Goal: Communication & Community: Answer question/provide support

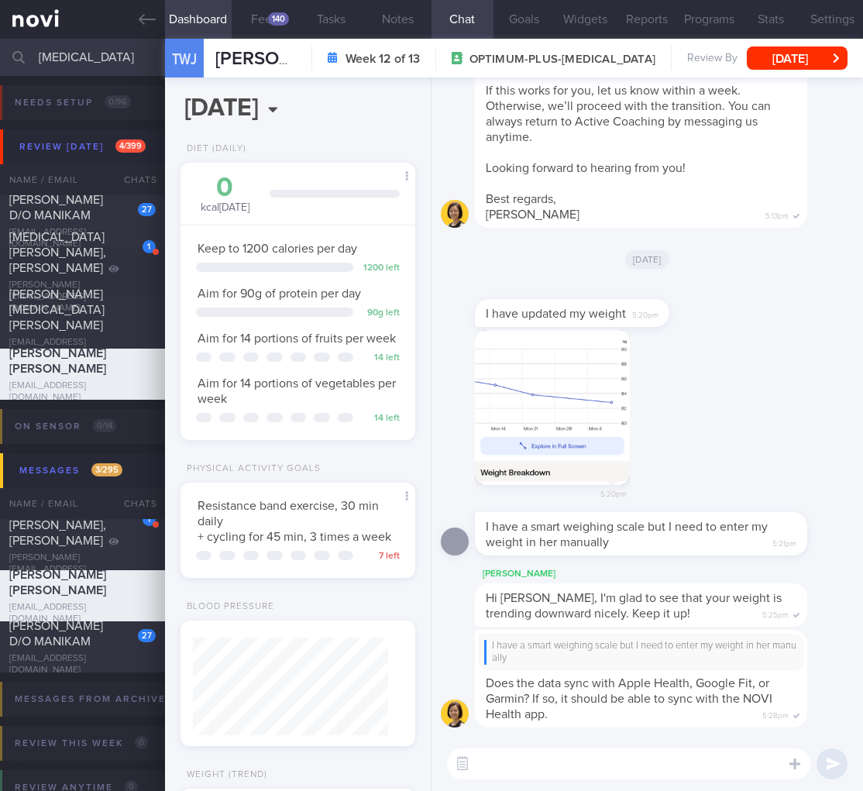
select select "8"
drag, startPoint x: 96, startPoint y: 53, endPoint x: -28, endPoint y: 47, distance: 124.1
click at [0, 47] on html "You are offline! Some functionality will be unavailable Patients New Users Coac…" at bounding box center [431, 395] width 863 height 791
drag, startPoint x: 542, startPoint y: 745, endPoint x: 509, endPoint y: 754, distance: 33.9
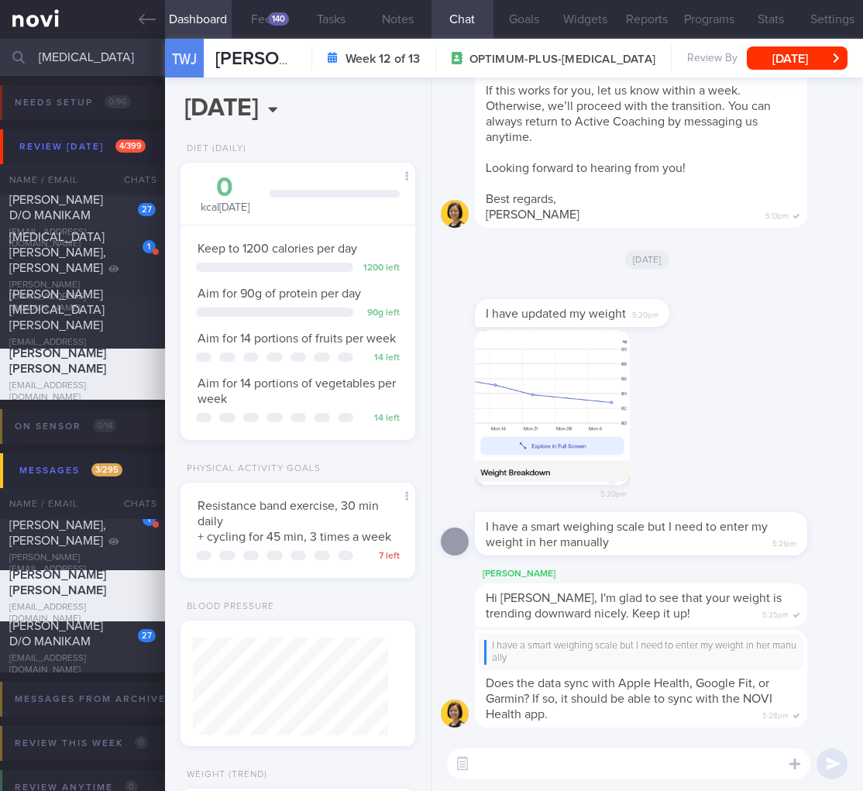
click at [542, 746] on div "​ ​" at bounding box center [648, 764] width 432 height 54
drag, startPoint x: 470, startPoint y: 766, endPoint x: 480, endPoint y: 761, distance: 10.8
click at [473, 764] on button "button" at bounding box center [463, 764] width 28 height 28
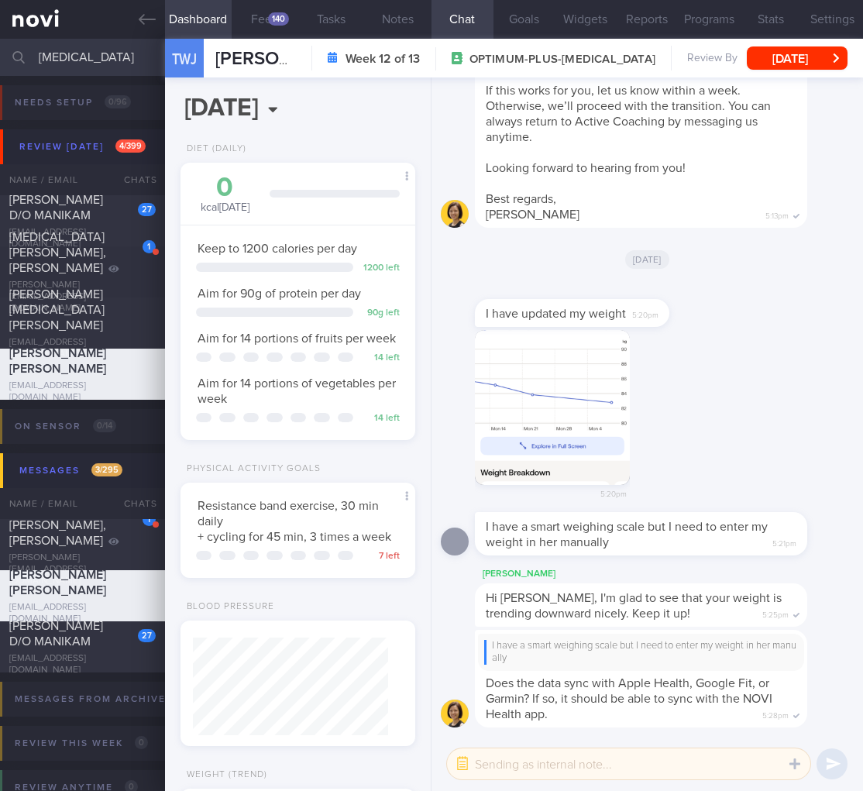
click at [554, 763] on textarea at bounding box center [628, 764] width 363 height 31
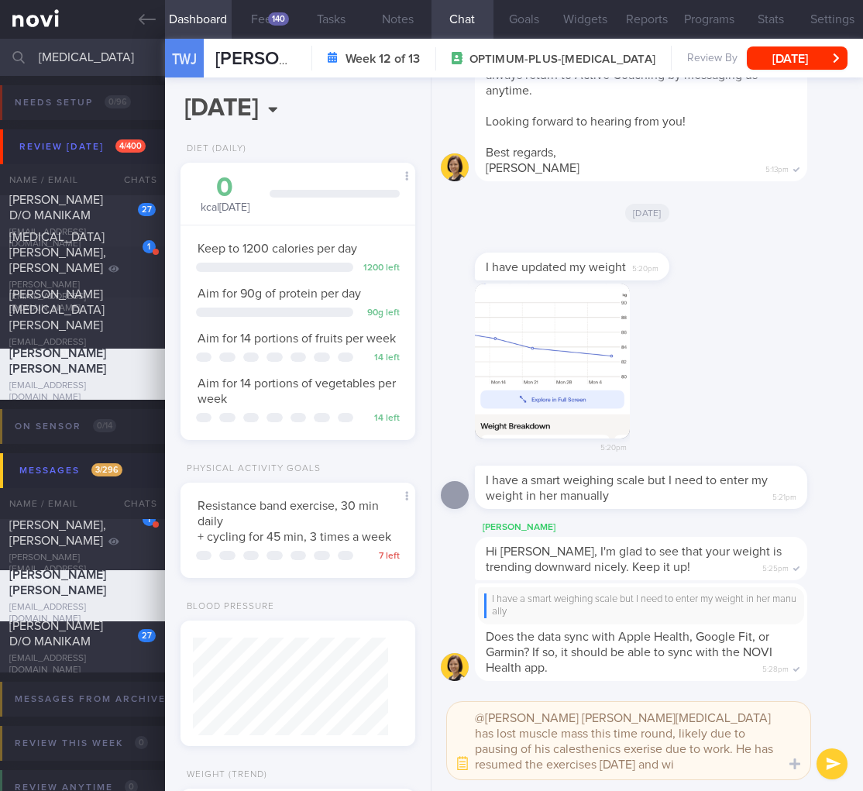
scroll to position [0, 0]
type textarea "@Mee Li Mr Tham has lost muscle mass this time round, likely due to pausing of …"
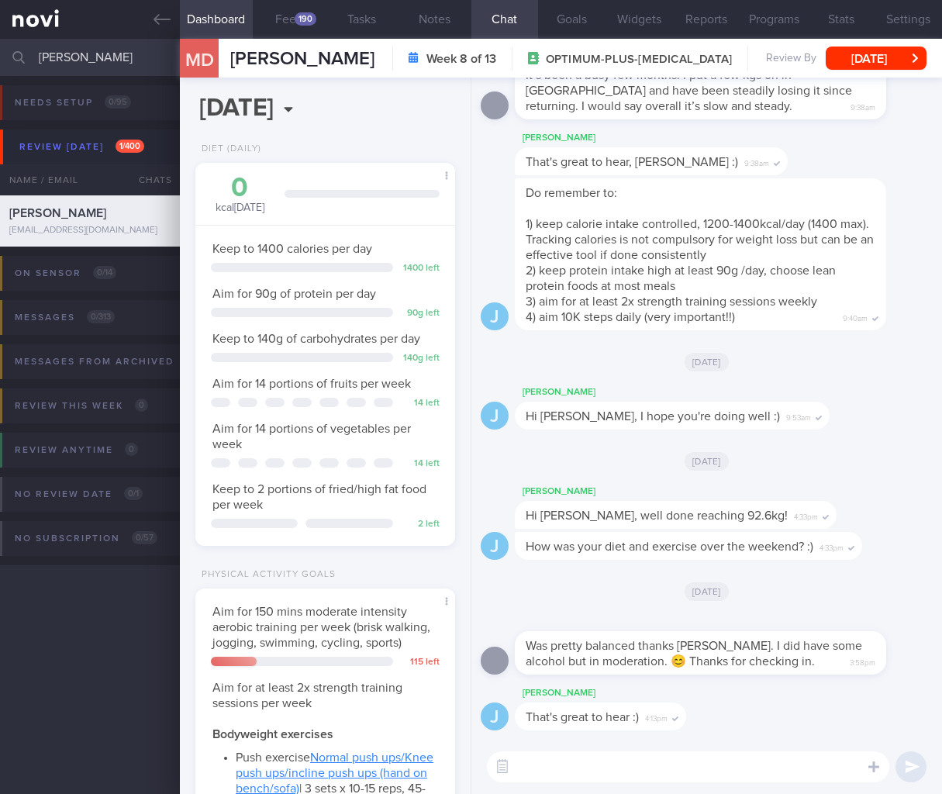
select select "8"
drag, startPoint x: 0, startPoint y: 0, endPoint x: -102, endPoint y: 33, distance: 106.6
click at [0, 33] on html "You are offline! Some functionality will be unavailable Patients New Users Coac…" at bounding box center [471, 397] width 942 height 794
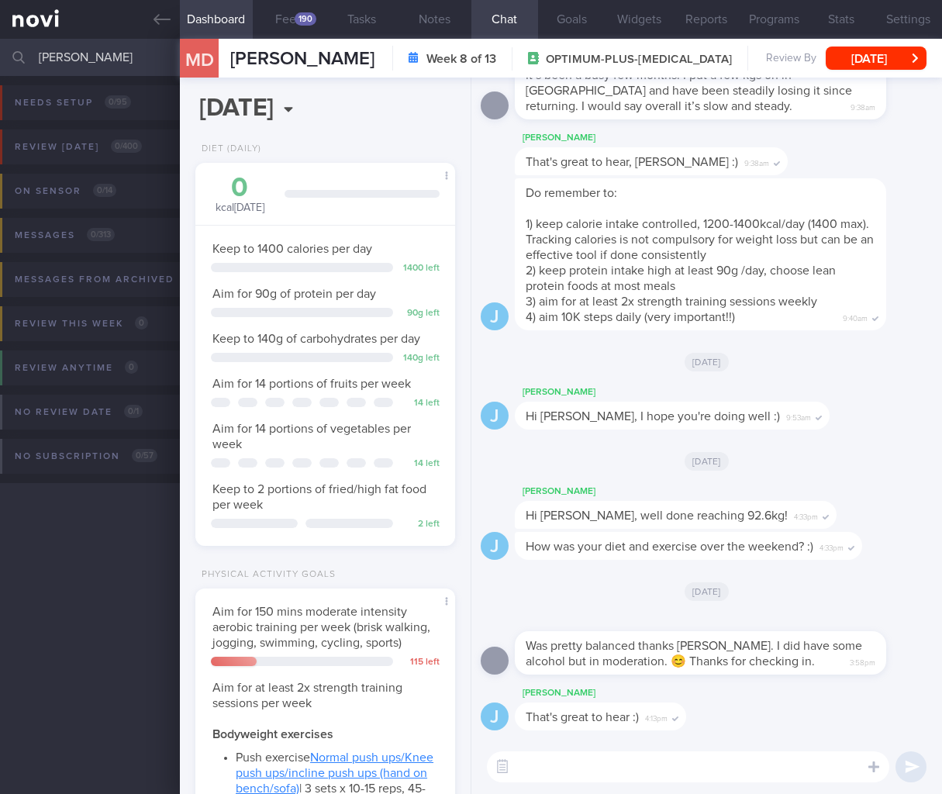
type input "evelyn"
click at [687, 162] on span "That's great to hear, Michaela :)" at bounding box center [631, 162] width 212 height 12
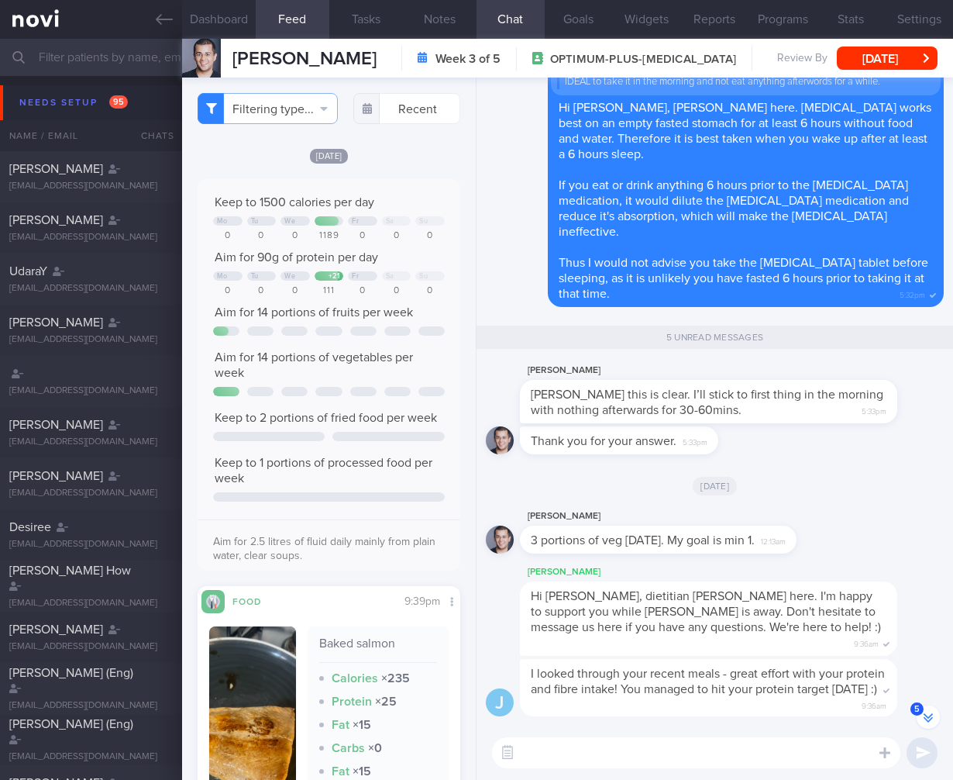
select select "7"
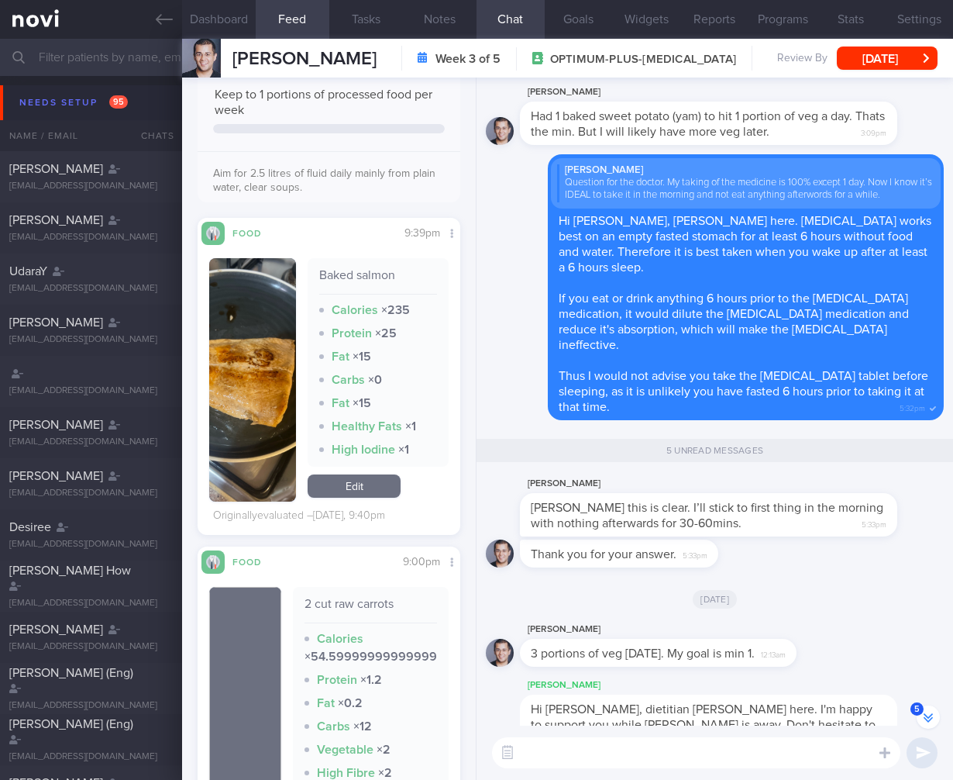
scroll to position [448, 0]
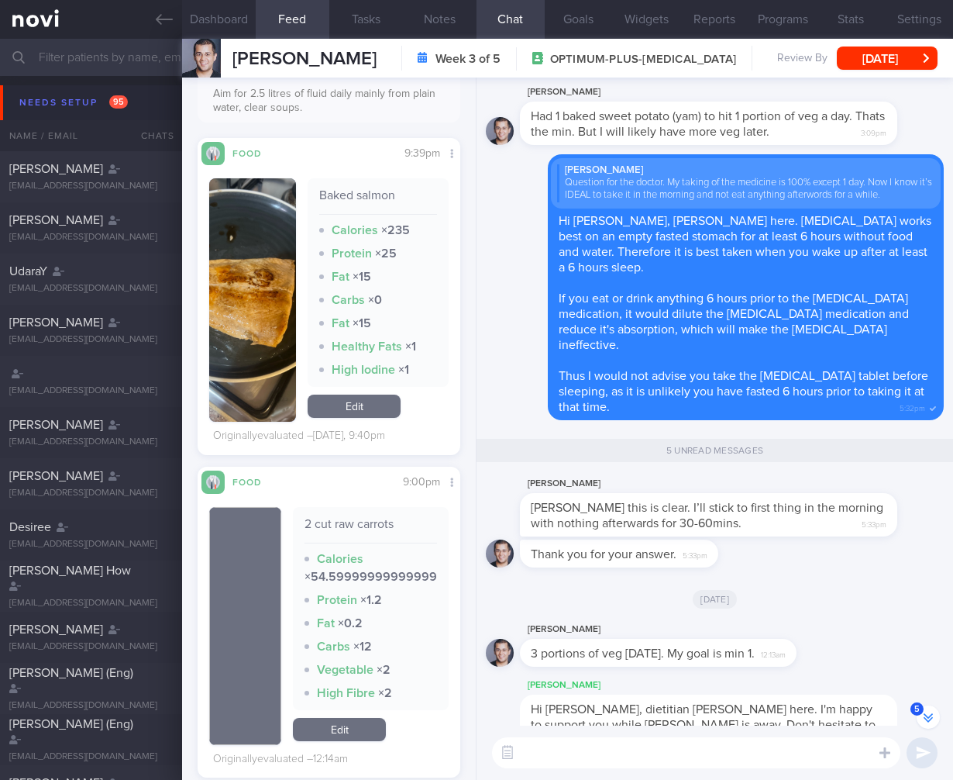
click at [269, 352] on button "button" at bounding box center [252, 299] width 87 height 243
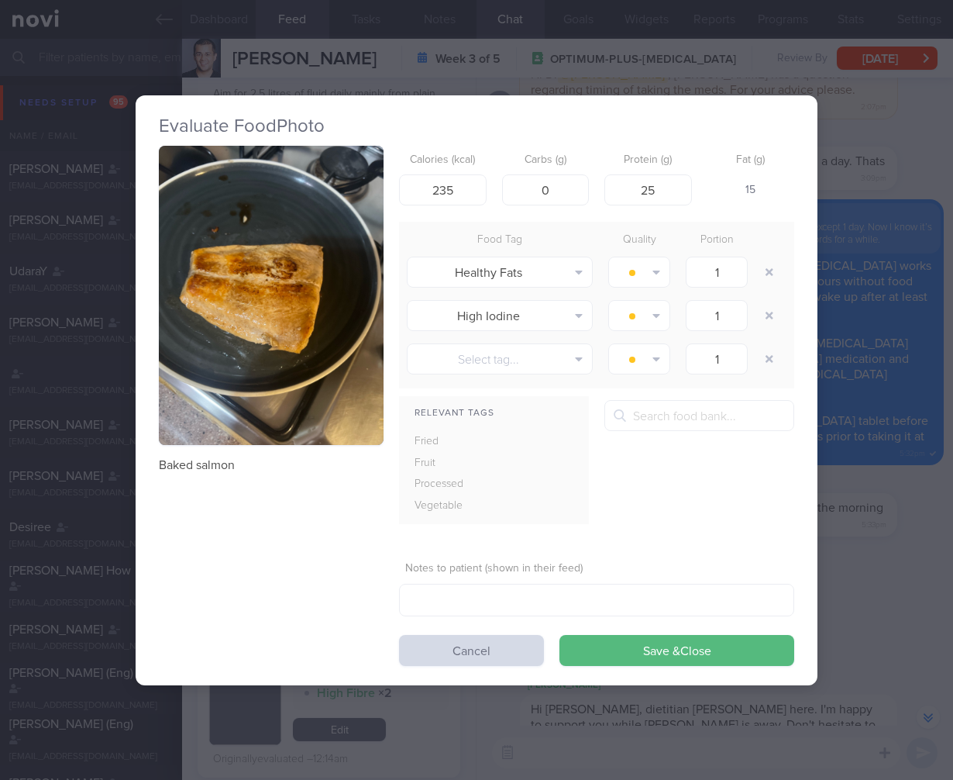
click at [849, 184] on div "Evaluate Food Photo Baked salmon Calories (kcal) 235 Carbs (g) 0 Protein (g) 25…" at bounding box center [476, 390] width 953 height 780
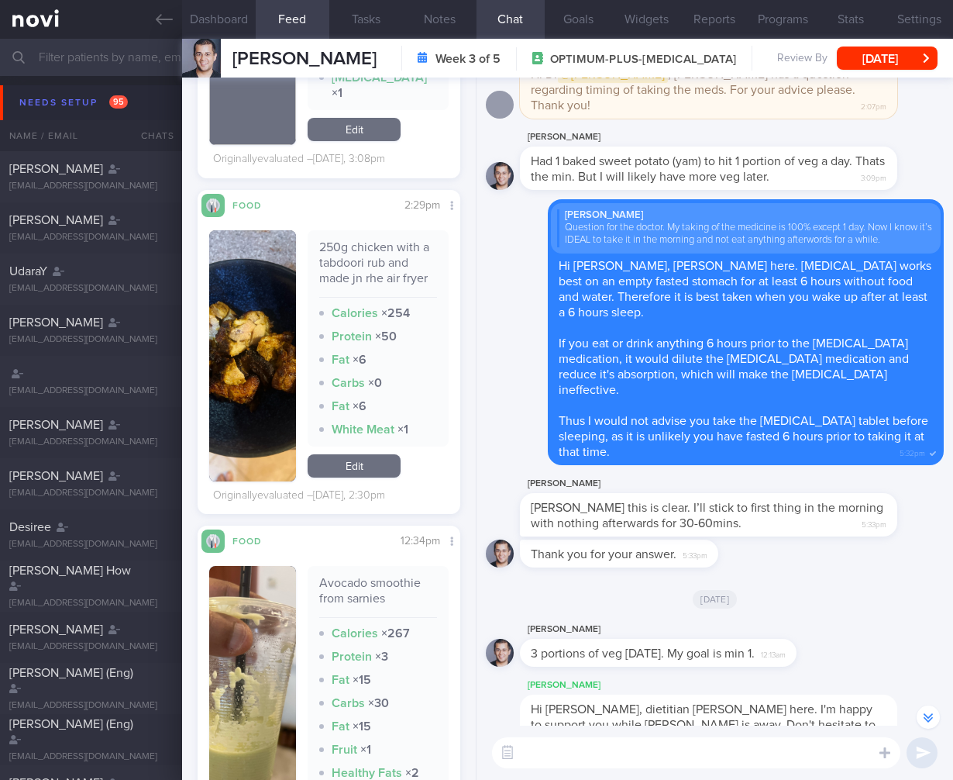
scroll to position [1663, 0]
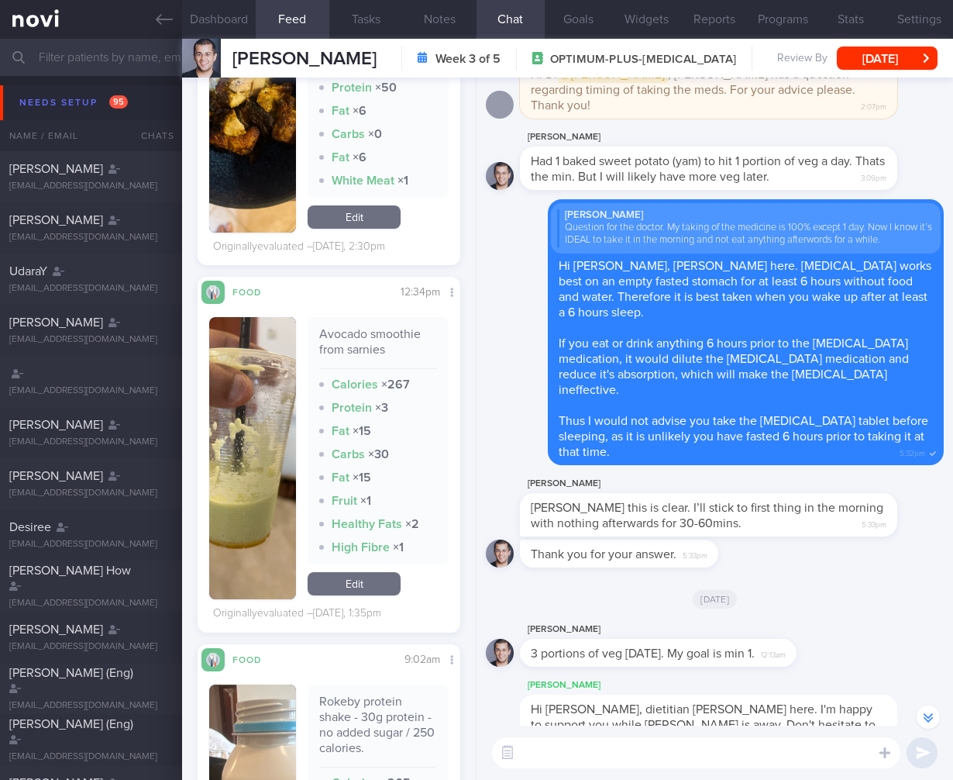
click at [259, 133] on button "button" at bounding box center [252, 106] width 87 height 251
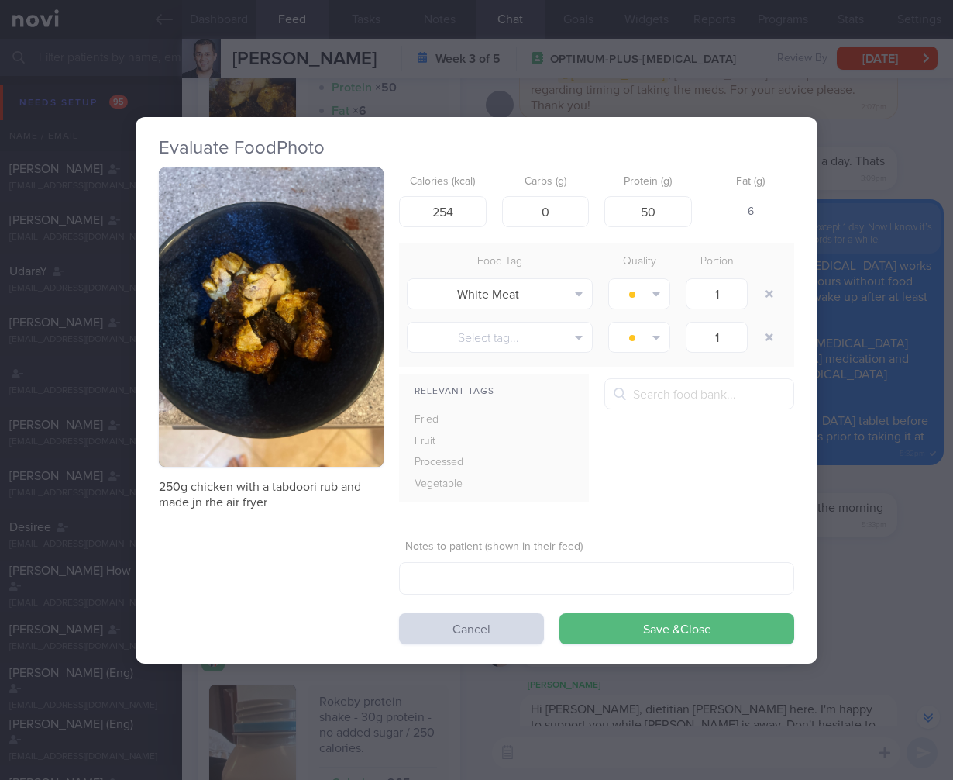
click at [847, 405] on div "Evaluate Food Photo 250g chicken with a tabdoori rub and made jn rhe air fryer …" at bounding box center [476, 390] width 953 height 780
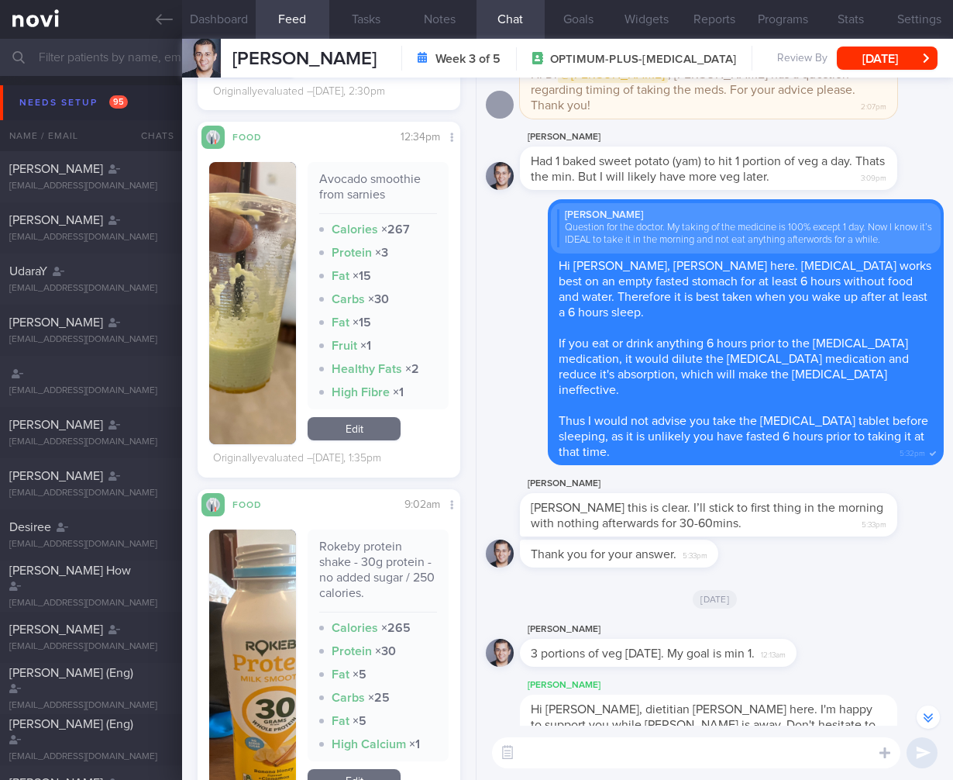
scroll to position [1897, 0]
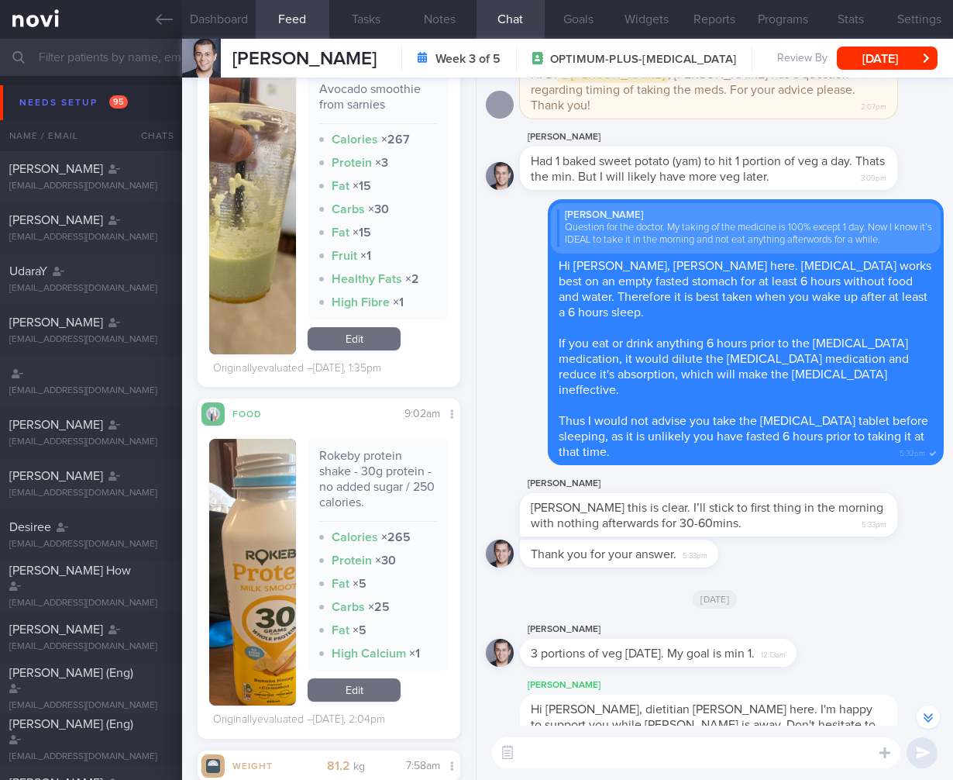
click at [222, 630] on button "button" at bounding box center [252, 572] width 87 height 267
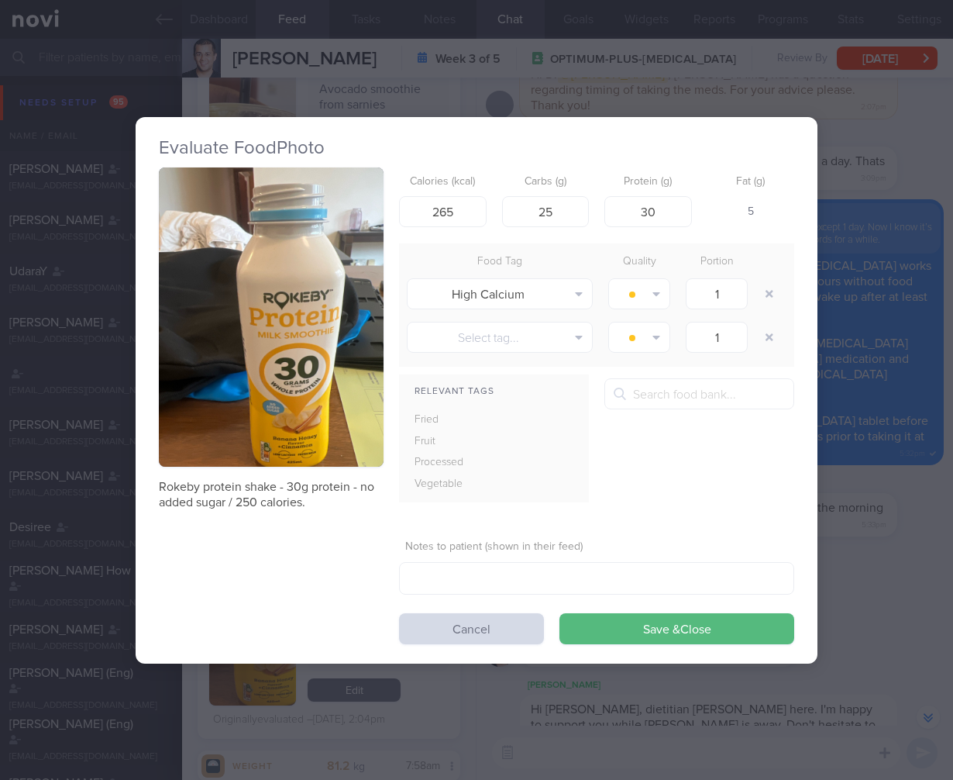
click at [876, 401] on div "Evaluate Food Photo Rokeby protein shake - 30g protein - no added sugar / 250 c…" at bounding box center [476, 390] width 953 height 780
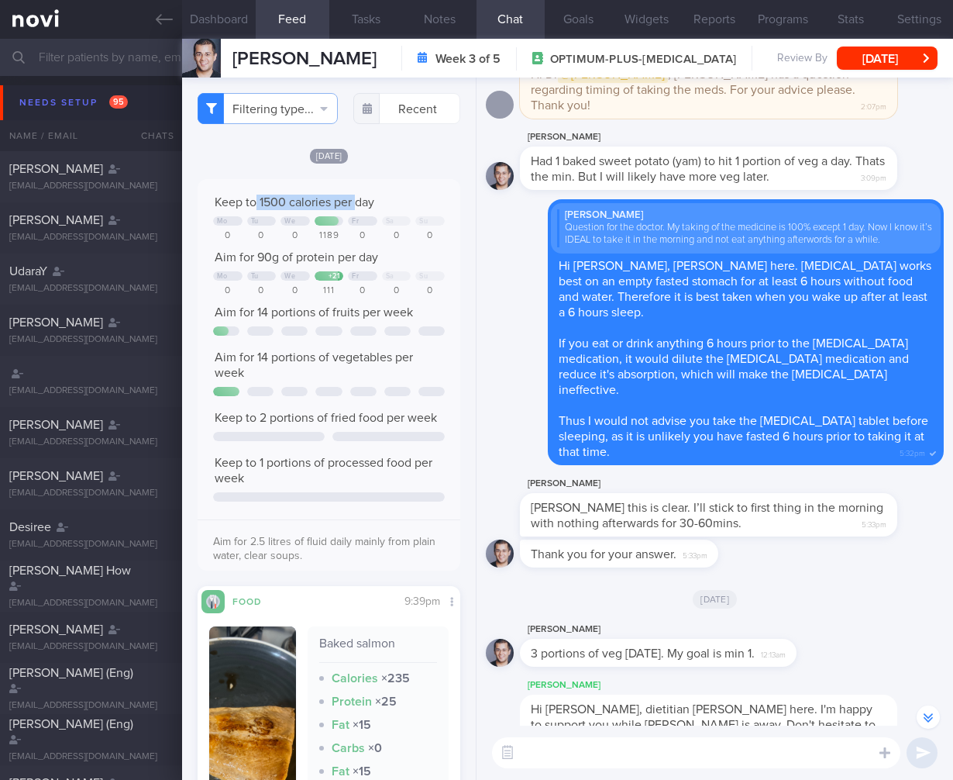
drag, startPoint x: 257, startPoint y: 219, endPoint x: 356, endPoint y: 220, distance: 100.0
click at [356, 208] on span "Keep to 1500 calories per day" at bounding box center [295, 202] width 160 height 12
drag, startPoint x: 244, startPoint y: 268, endPoint x: 374, endPoint y: 277, distance: 129.8
click at [374, 265] on div "Aim for 90g of protein per day" at bounding box center [329, 257] width 232 height 15
drag, startPoint x: 370, startPoint y: 279, endPoint x: 195, endPoint y: 285, distance: 176.0
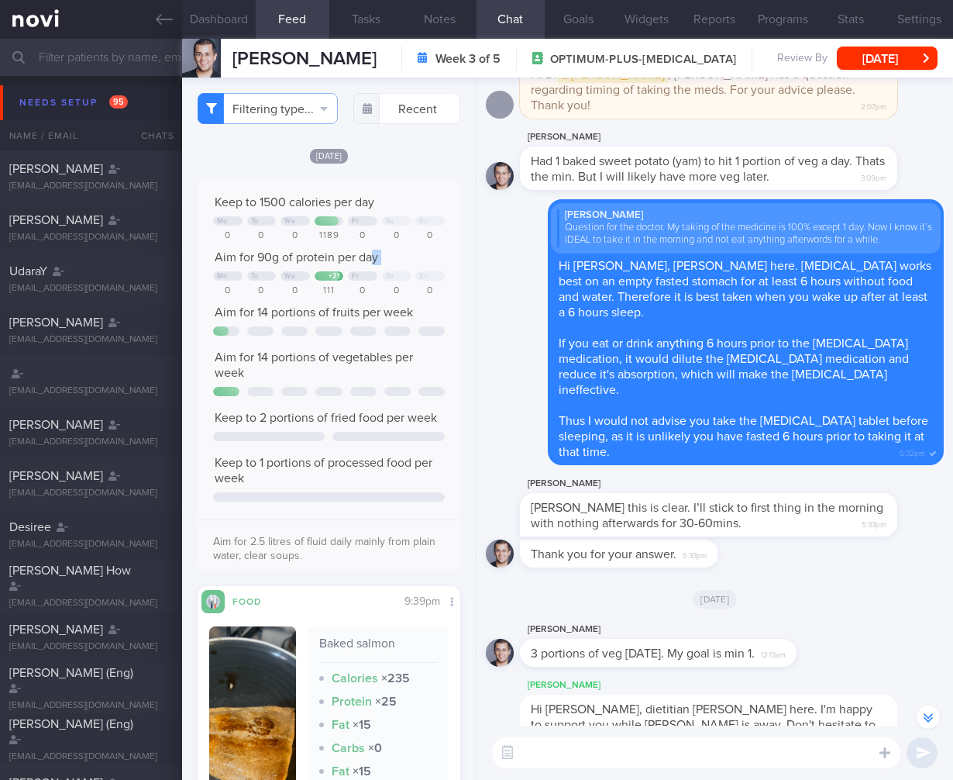
click at [195, 285] on div "Filtering type... Food Activity Glucose Weight Medicine Blood Pressure CGM Inst…" at bounding box center [329, 428] width 294 height 702
click at [319, 366] on div "Keep to 1500 calories per day Mo Tu We Fr Sa Su 0 0 0 1189 0 0 0 Aim for 90g of…" at bounding box center [329, 381] width 232 height 372
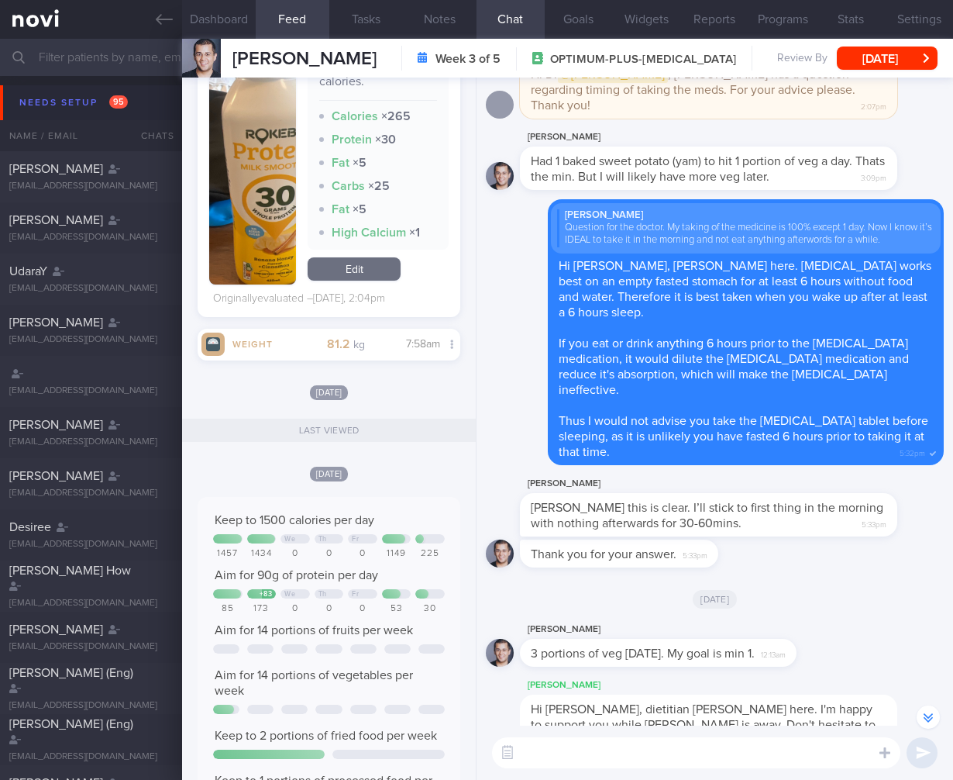
scroll to position [2354, 0]
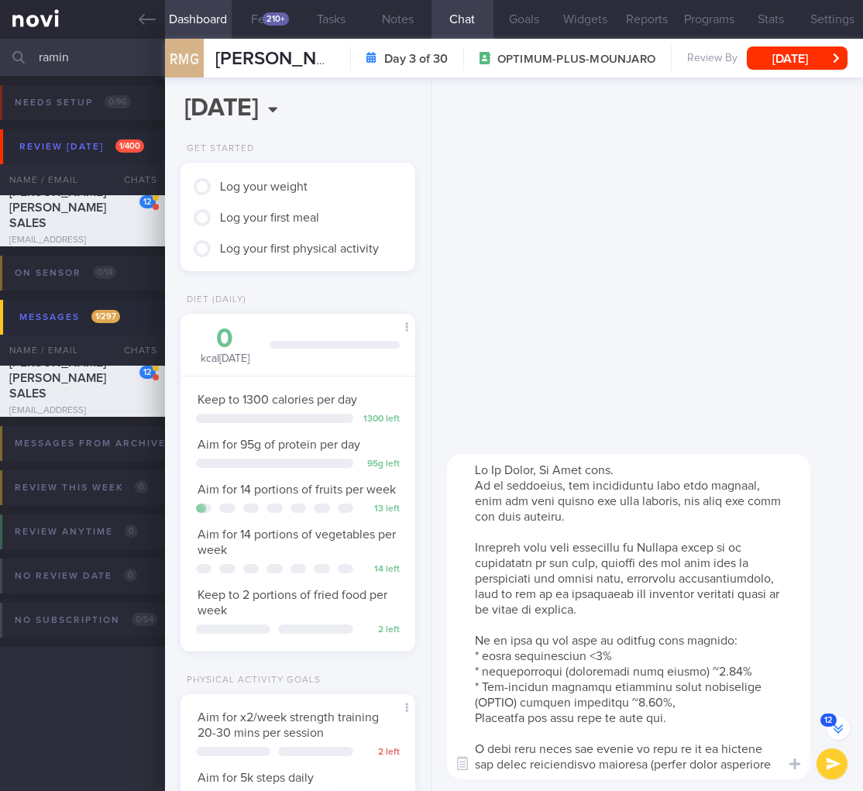
scroll to position [-777, 0]
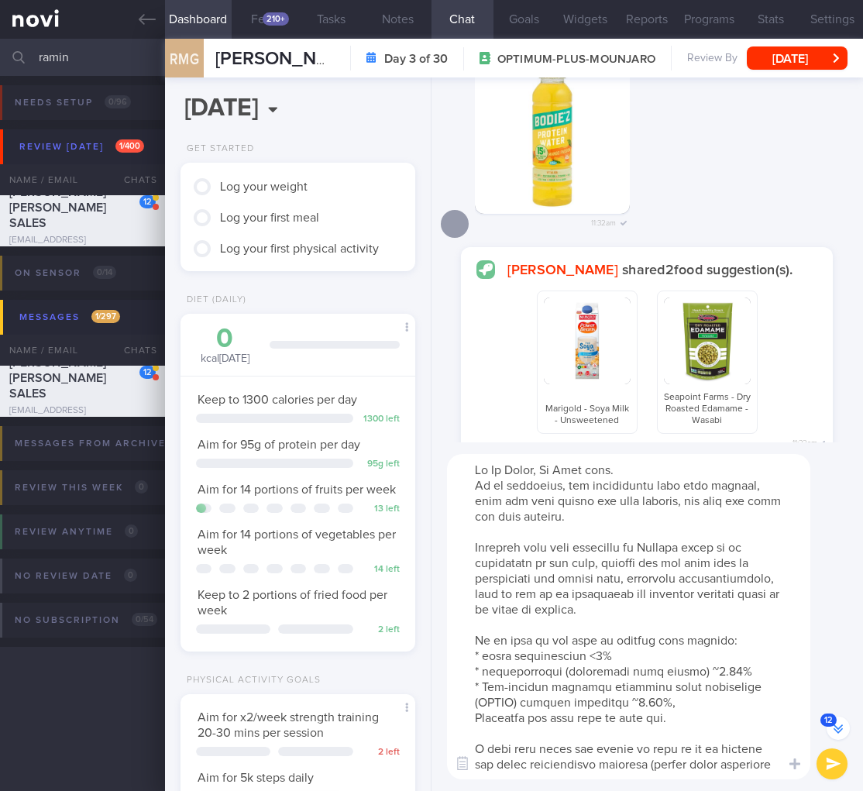
drag, startPoint x: 702, startPoint y: 548, endPoint x: 732, endPoint y: 563, distance: 33.6
click at [702, 548] on textarea at bounding box center [628, 616] width 363 height 325
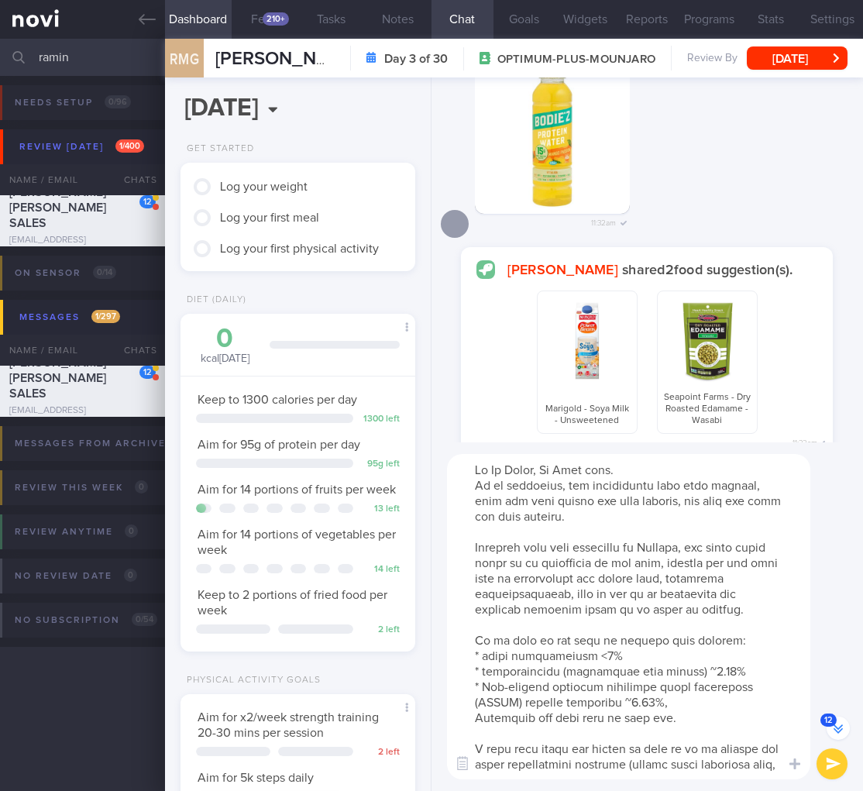
click at [759, 562] on textarea at bounding box center [628, 616] width 363 height 325
click at [754, 564] on textarea at bounding box center [628, 616] width 363 height 325
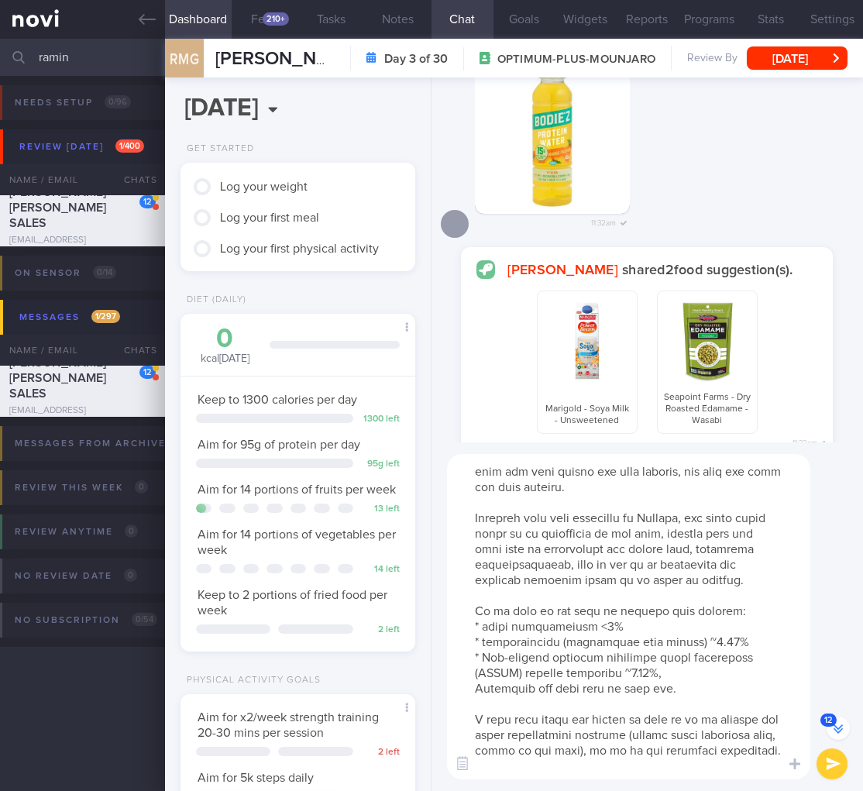
scroll to position [40, 0]
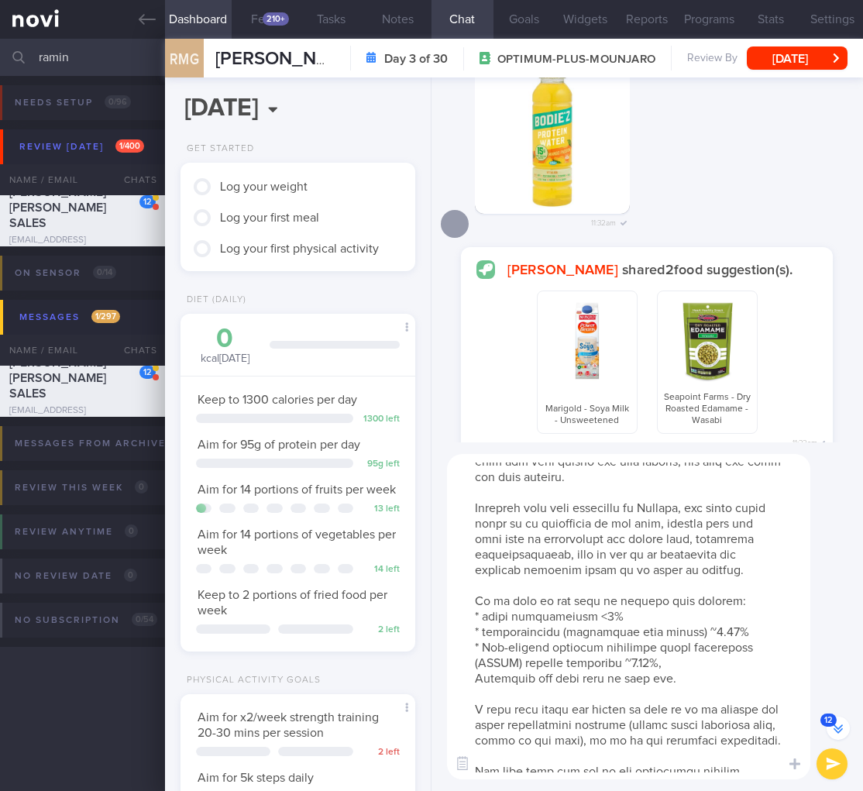
click at [663, 690] on textarea at bounding box center [628, 616] width 363 height 325
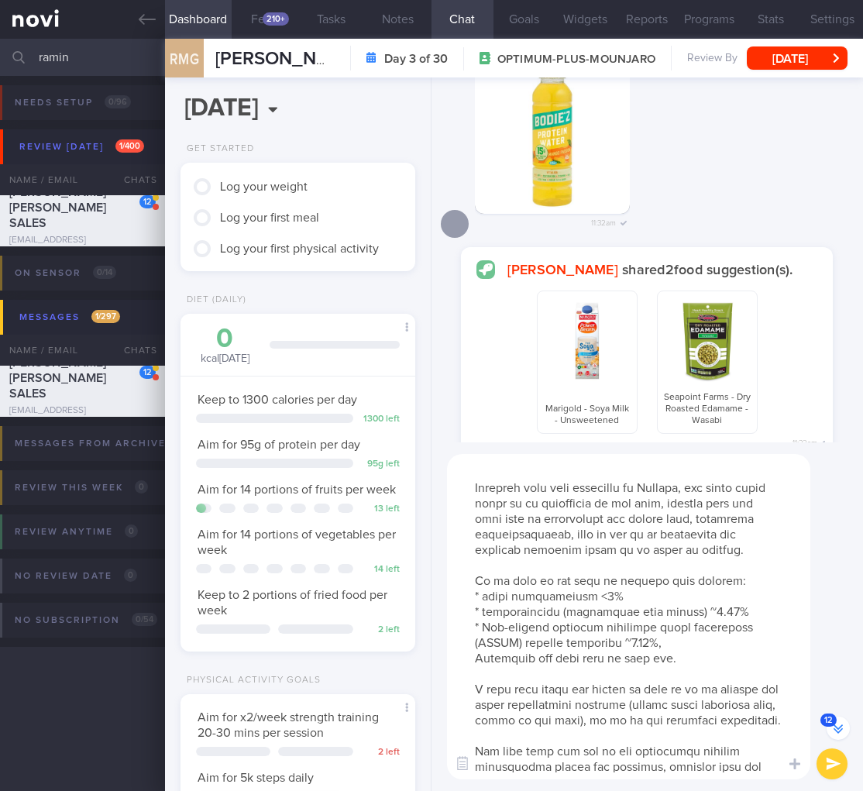
click at [708, 597] on textarea at bounding box center [628, 616] width 363 height 325
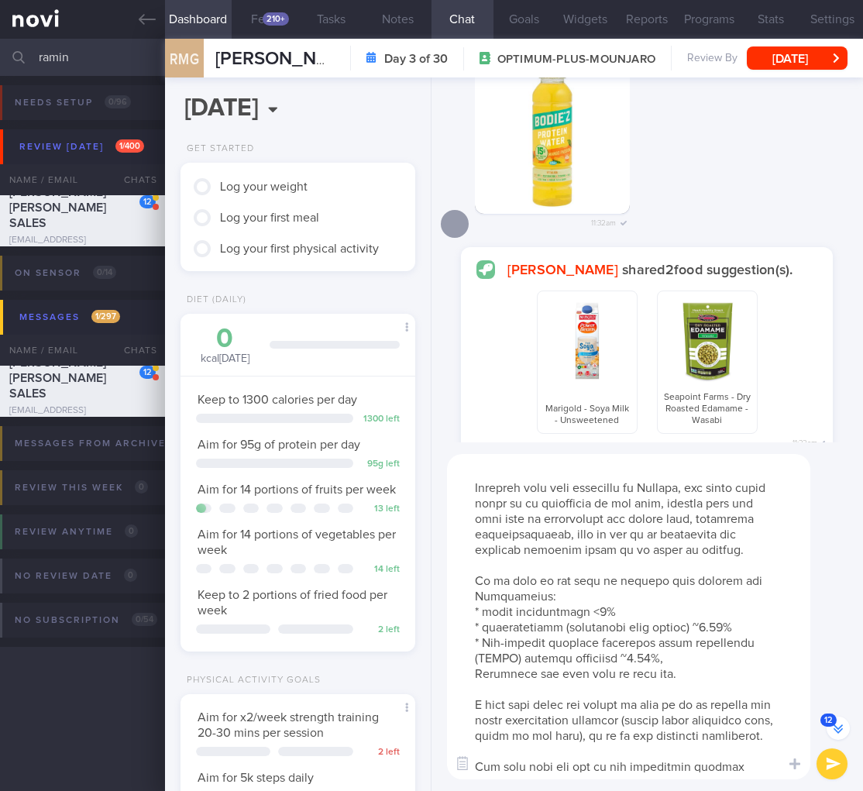
click at [697, 694] on textarea at bounding box center [628, 616] width 363 height 325
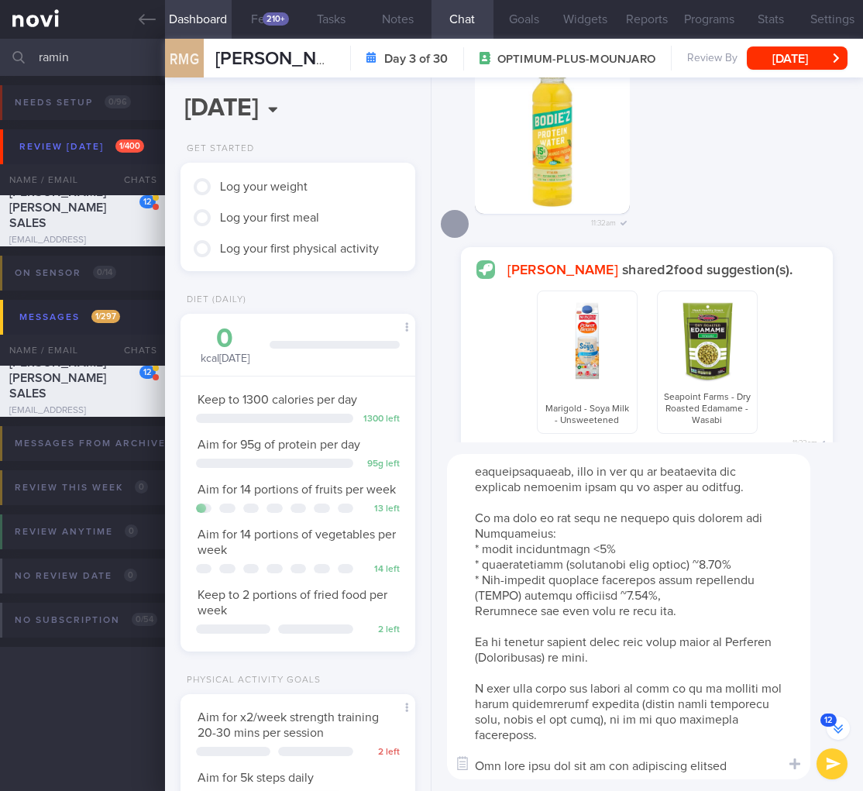
scroll to position [294, 0]
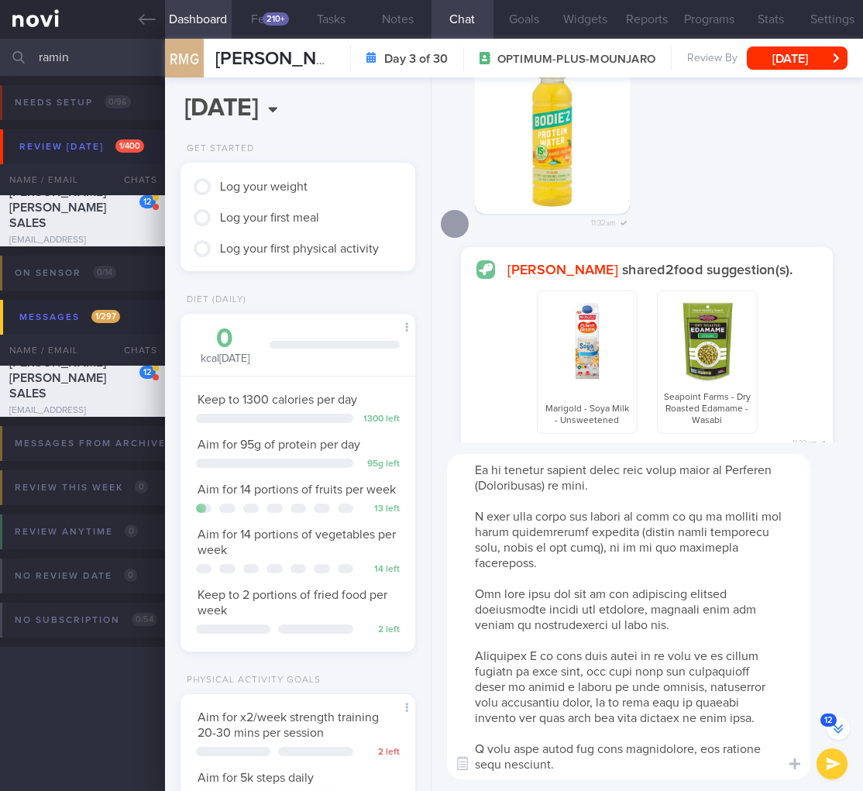
drag, startPoint x: 470, startPoint y: 699, endPoint x: 662, endPoint y: 798, distance: 215.6
click at [662, 790] on html "You are offline! Some functionality will be unavailable Patients New Users Coac…" at bounding box center [431, 395] width 863 height 791
type textarea "Hi [PERSON_NAME], [PERSON_NAME] here. To be objective, all medications have sid…"
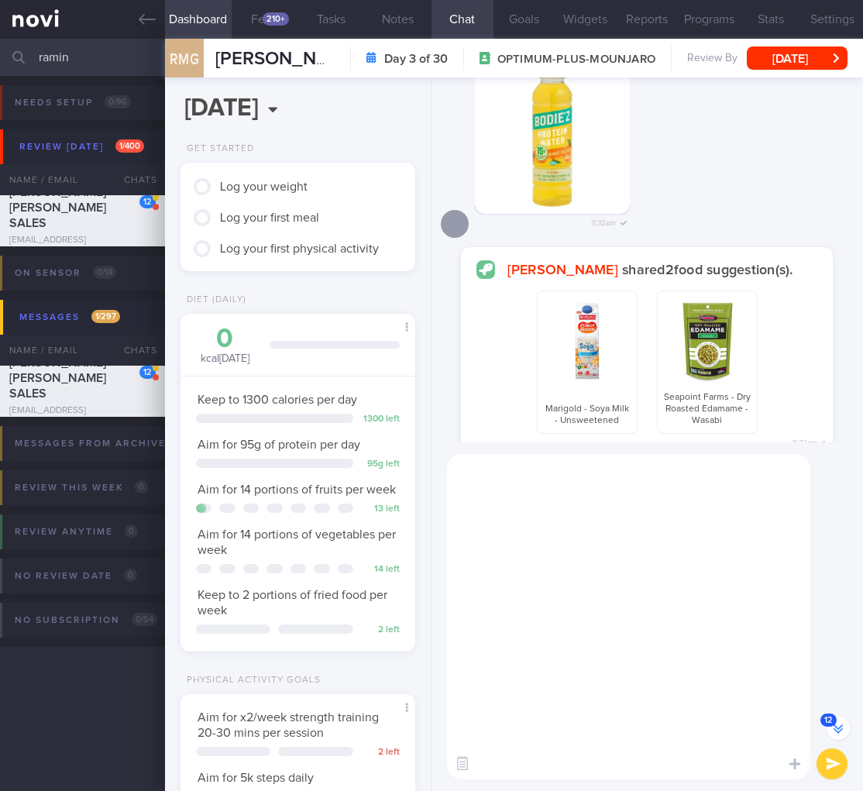
scroll to position [0, 0]
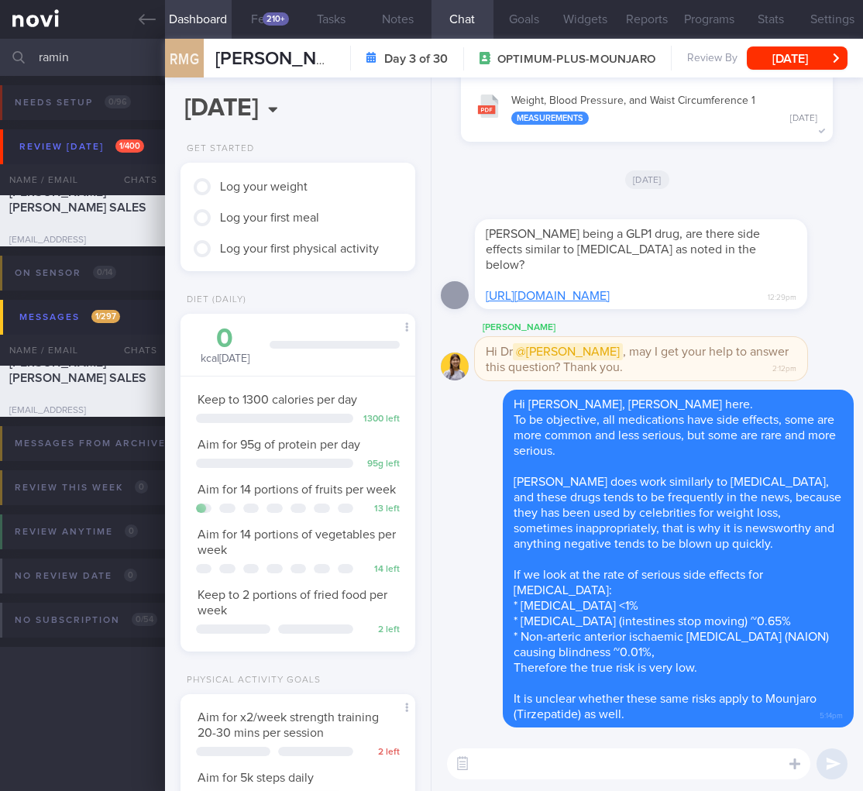
click at [588, 775] on textarea at bounding box center [628, 764] width 363 height 31
paste textarea "I have also given you advice on what to do to monitor for [MEDICAL_DATA] sympto…"
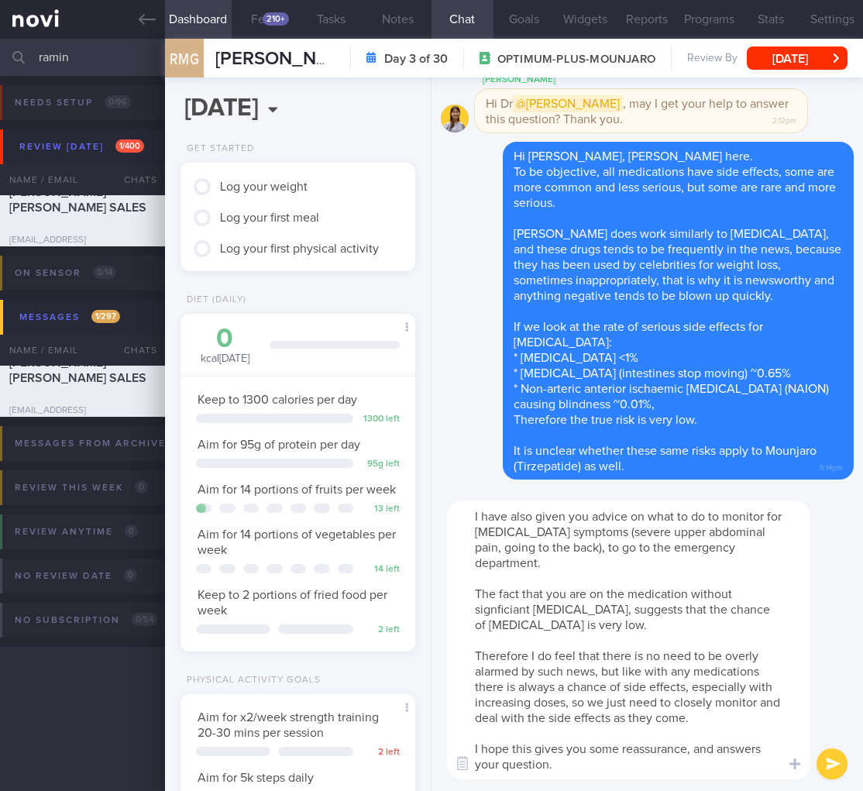
click at [520, 517] on textarea "I have also given you advice on what to do to monitor for [MEDICAL_DATA] sympto…" at bounding box center [628, 640] width 363 height 279
click at [698, 622] on textarea "I have given you advice on what to do to monitor for [MEDICAL_DATA] symptoms (s…" at bounding box center [628, 640] width 363 height 279
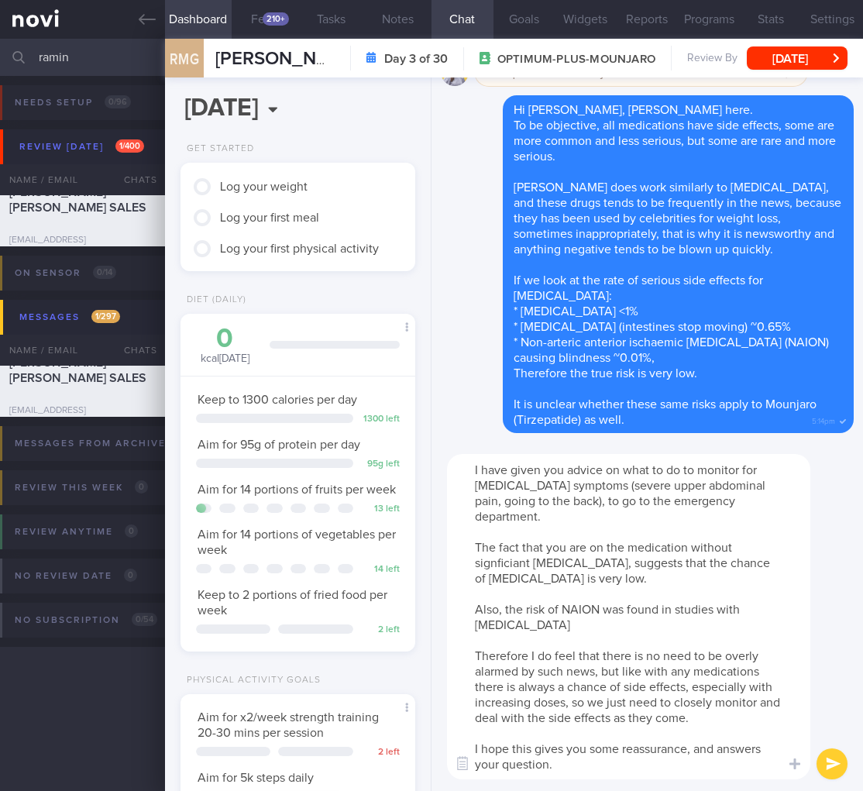
click at [718, 606] on textarea "I have given you advice on what to do to monitor for [MEDICAL_DATA] symptoms (s…" at bounding box center [628, 616] width 363 height 325
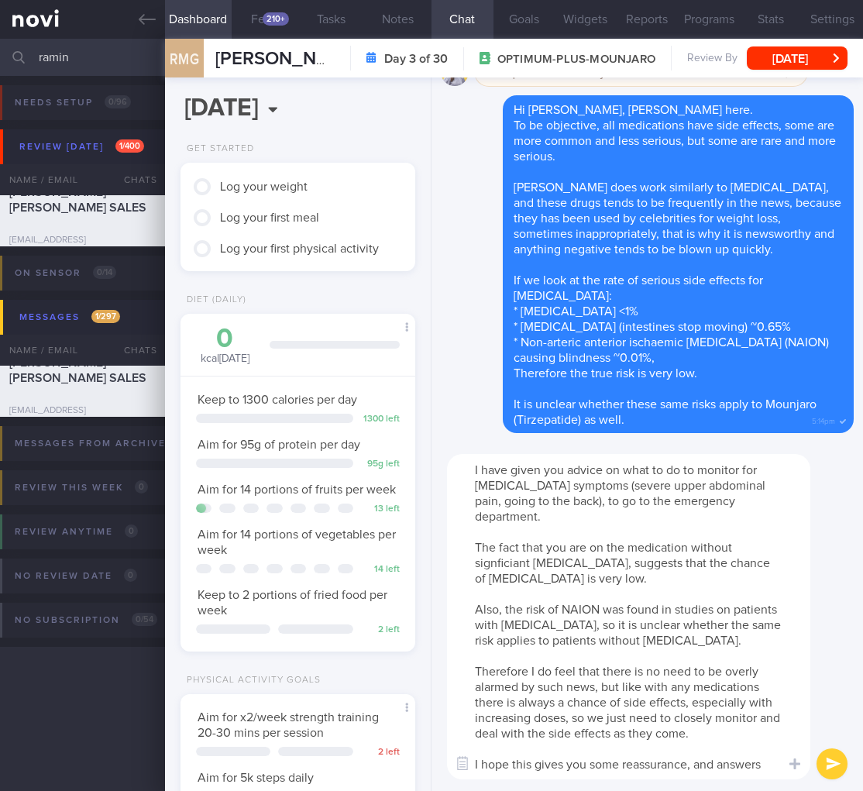
scroll to position [15, 0]
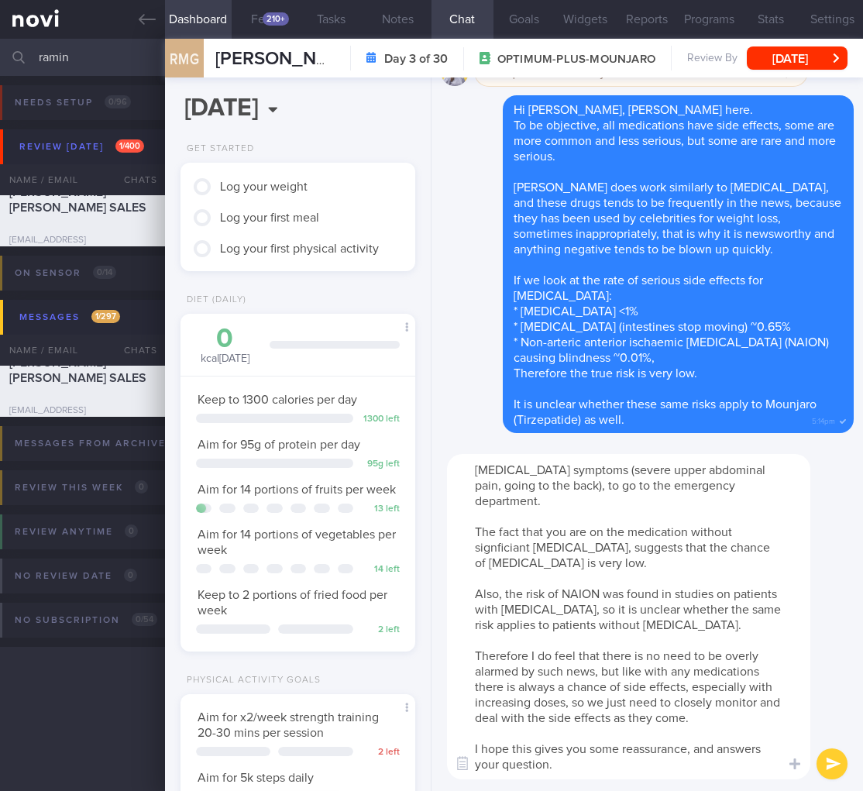
drag, startPoint x: 473, startPoint y: 668, endPoint x: 753, endPoint y: 828, distance: 322.5
click at [753, 790] on html "You are offline! Some functionality will be unavailable Patients New Users Coac…" at bounding box center [431, 395] width 863 height 791
type textarea "I have given you advice on what to do to monitor for [MEDICAL_DATA] symptoms (s…"
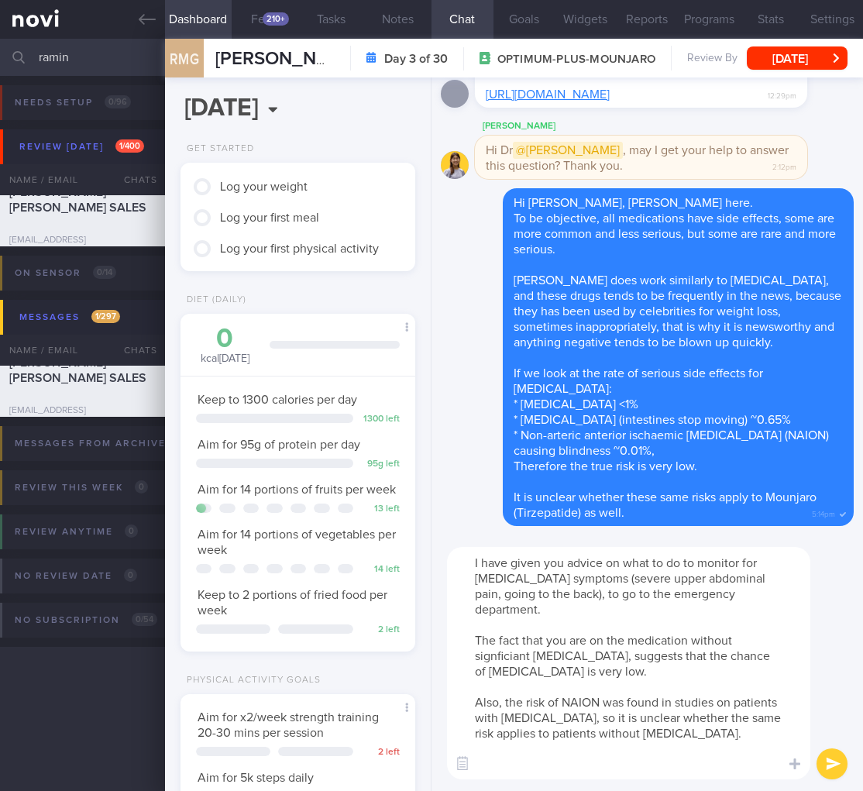
scroll to position [0, 0]
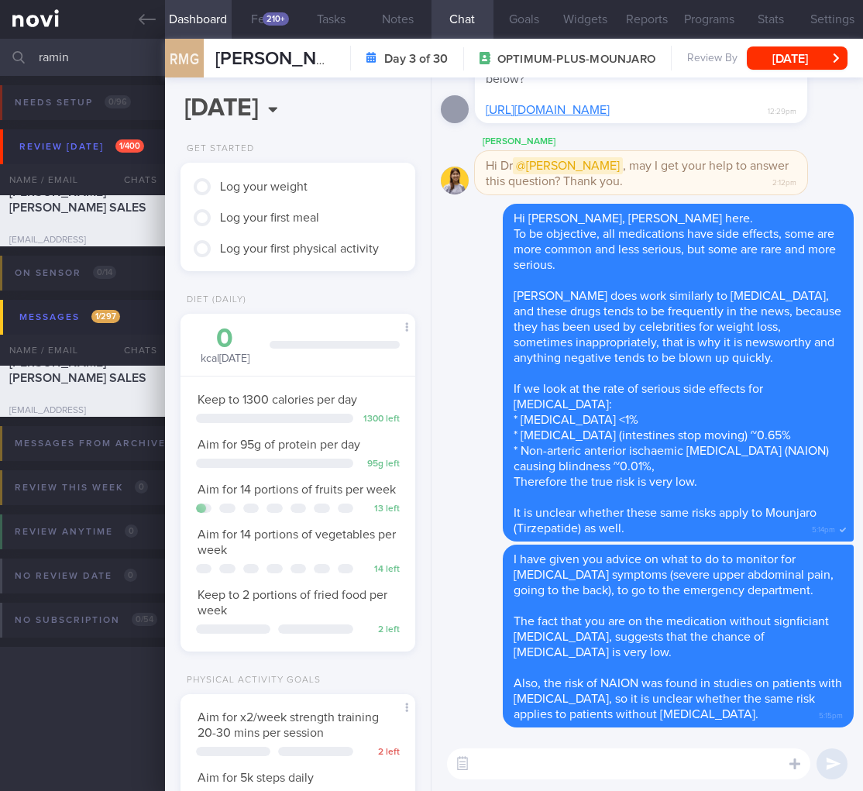
paste textarea "Therefore I do feel that there is no need to be overly alarmed by such news, bu…"
type textarea "Therefore I do feel that there is no need to be overly alarmed by such news, bu…"
